Goal: Use online tool/utility: Utilize a website feature to perform a specific function

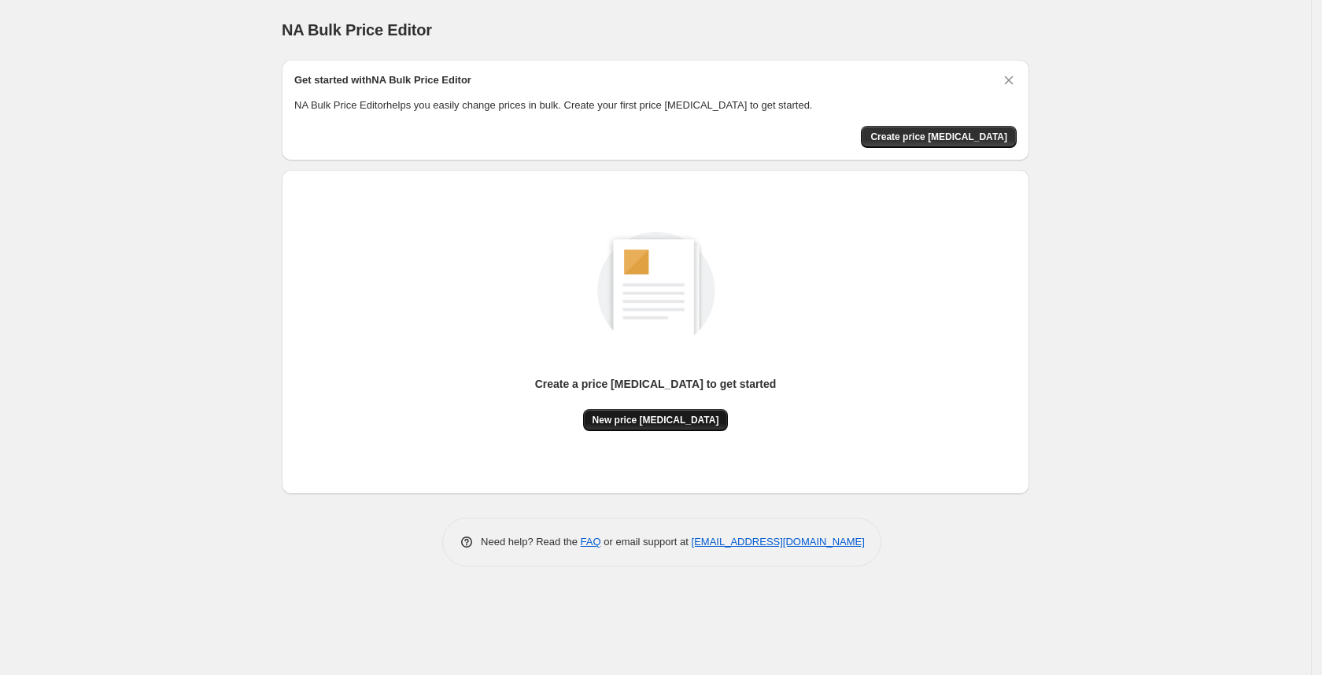
click at [668, 413] on button "New price [MEDICAL_DATA]" at bounding box center [656, 420] width 146 height 22
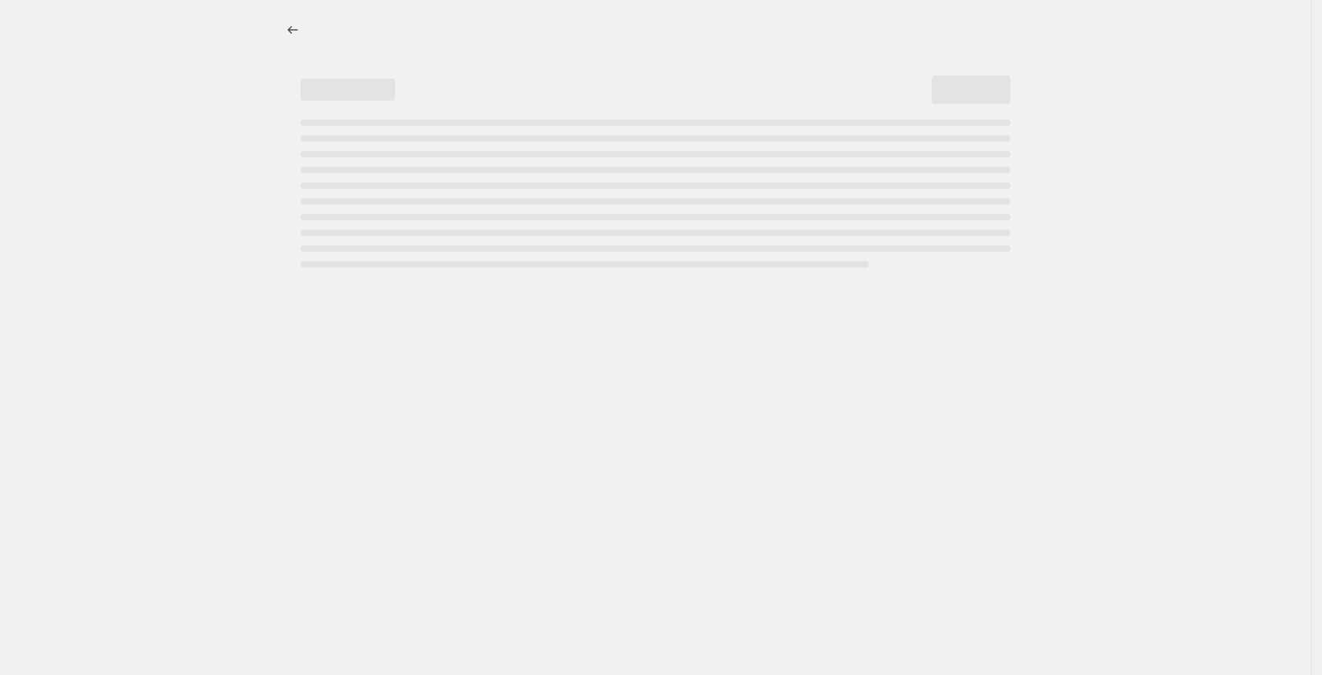
select select "percentage"
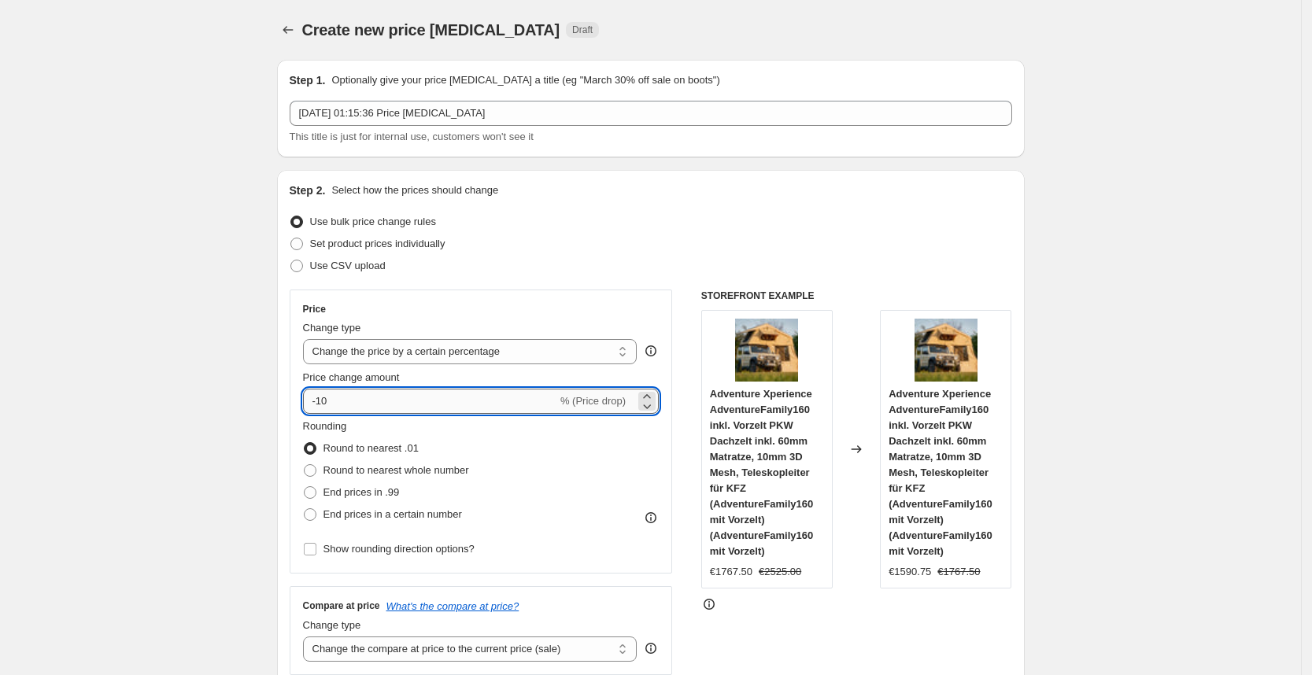
click at [410, 396] on input "-10" at bounding box center [430, 401] width 254 height 25
type input "-1"
type input "-25"
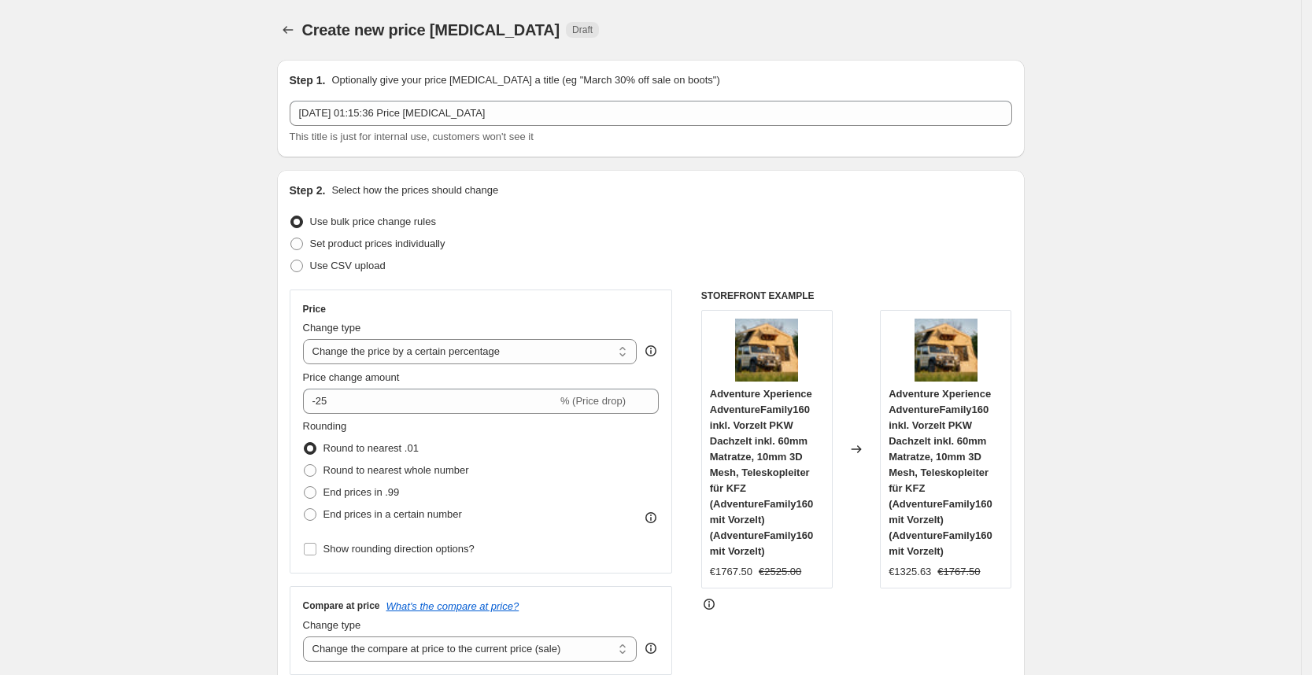
click at [667, 252] on div "Set product prices individually" at bounding box center [651, 244] width 723 height 22
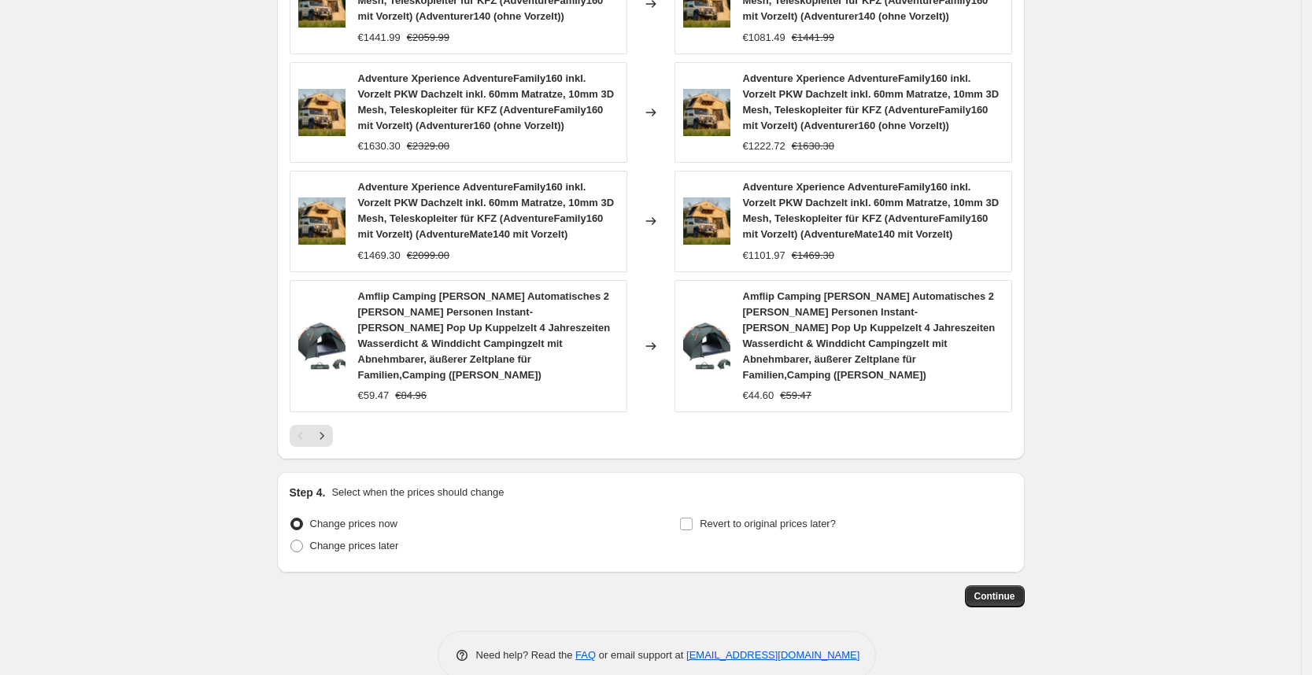
scroll to position [1097, 0]
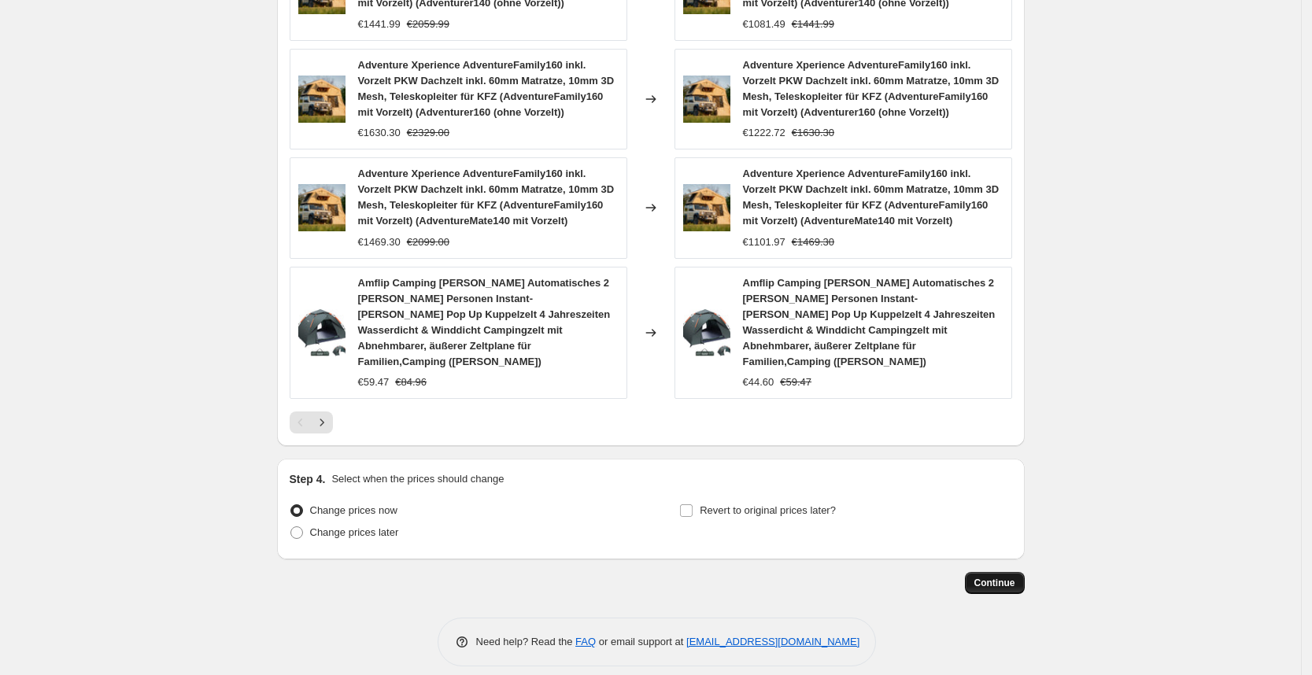
click at [1001, 572] on button "Continue" at bounding box center [995, 583] width 60 height 22
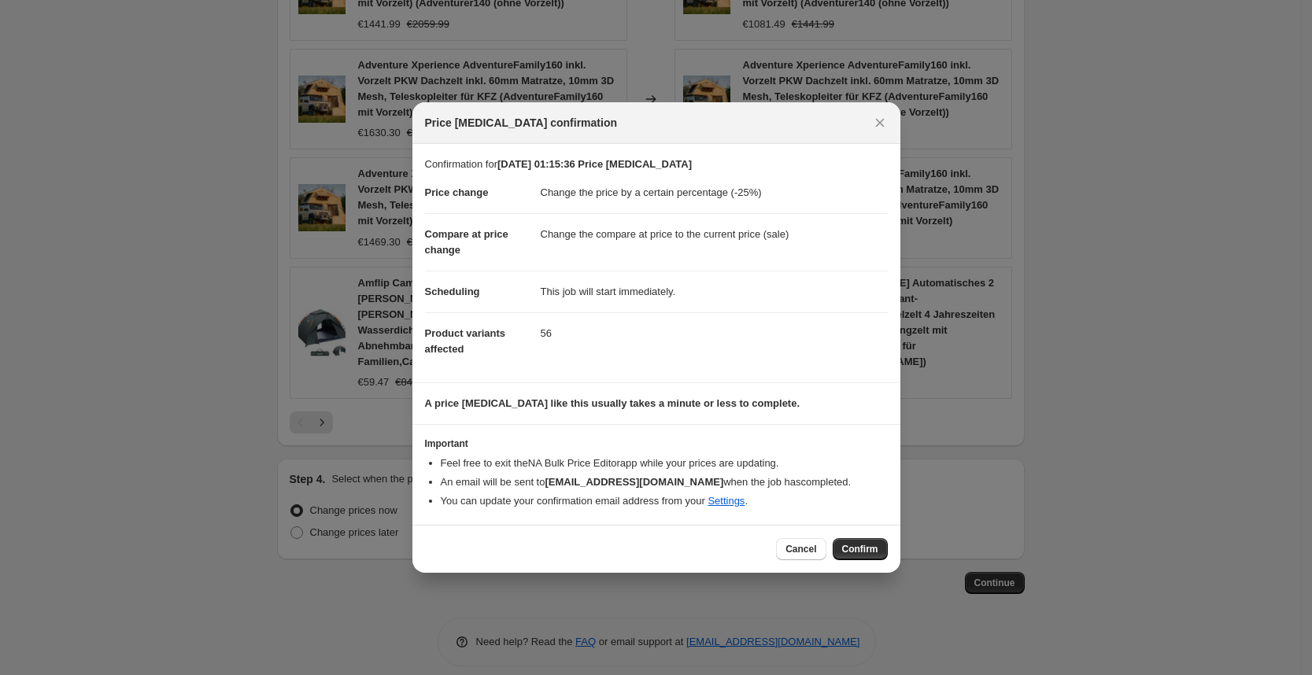
click at [862, 550] on span "Confirm" at bounding box center [860, 549] width 36 height 13
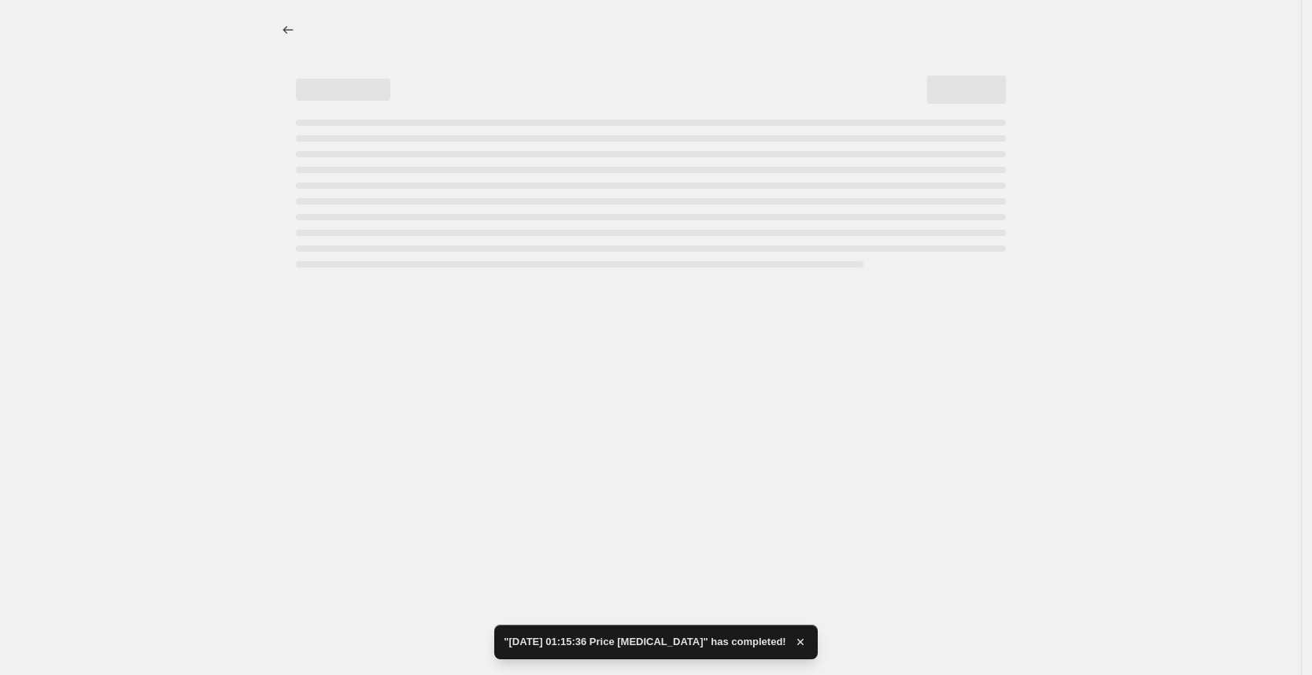
select select "percentage"
